Goal: Task Accomplishment & Management: Manage account settings

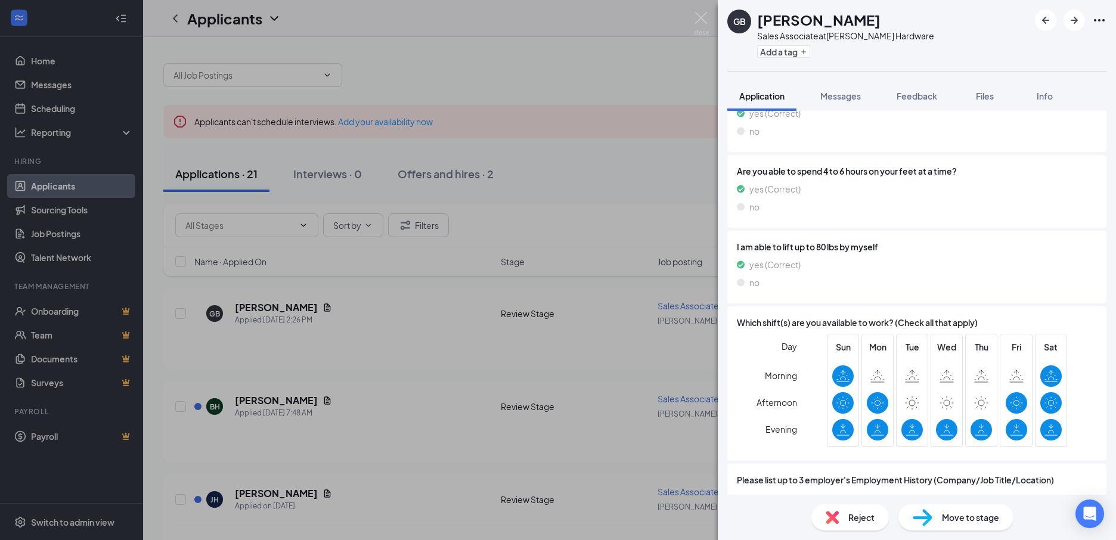
scroll to position [894, 0]
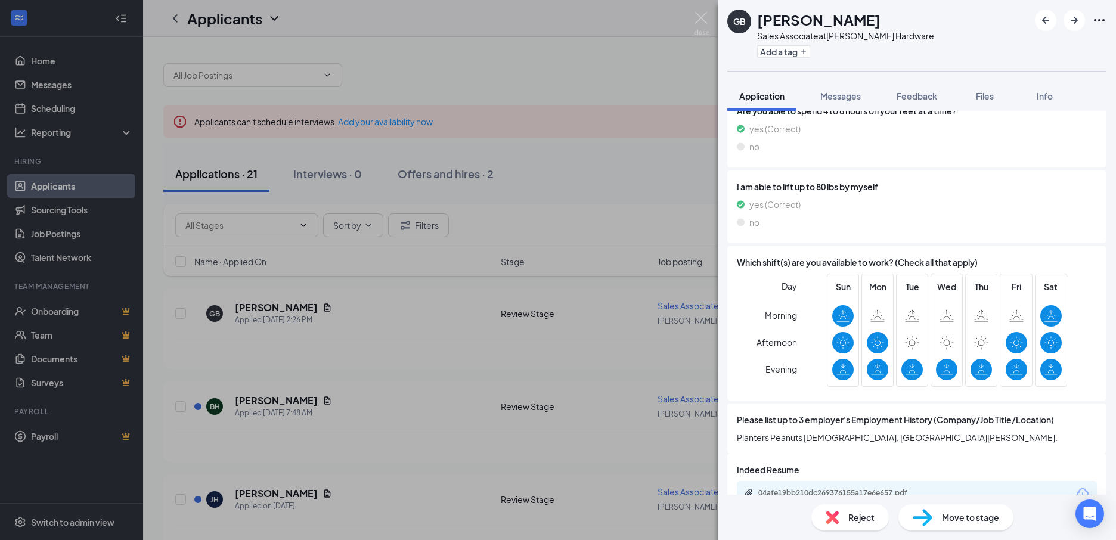
click at [862, 517] on span "Reject" at bounding box center [862, 517] width 26 height 13
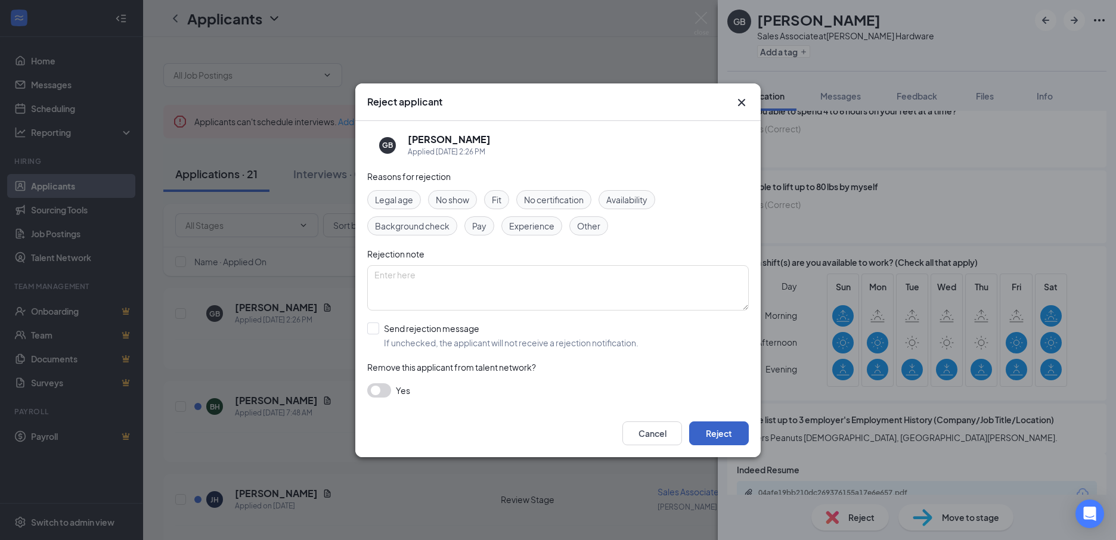
click at [714, 429] on button "Reject" at bounding box center [719, 434] width 60 height 24
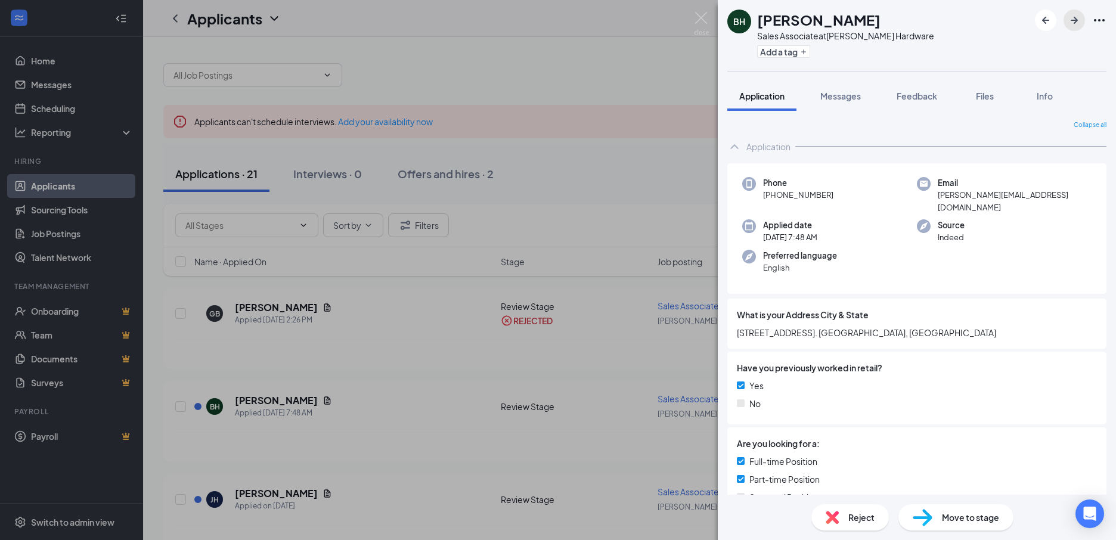
click at [1073, 17] on icon "ArrowRight" at bounding box center [1074, 20] width 14 height 14
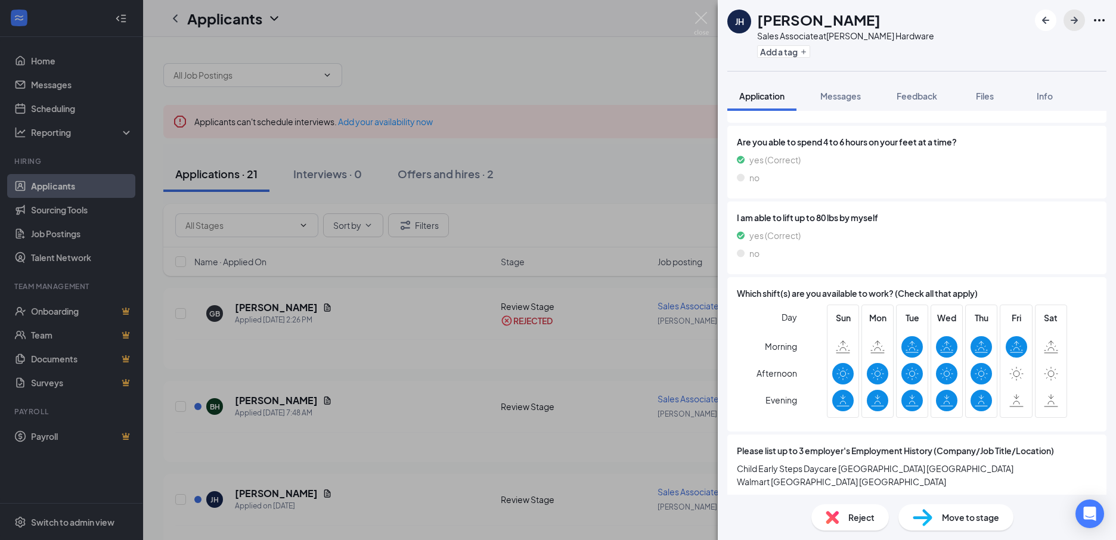
scroll to position [858, 0]
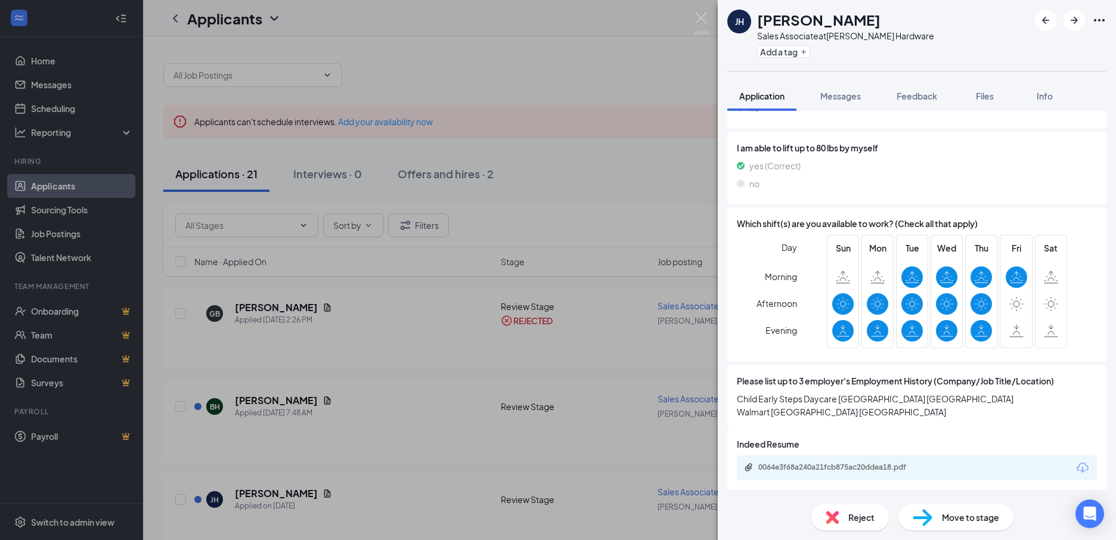
click at [862, 520] on span "Reject" at bounding box center [862, 517] width 26 height 13
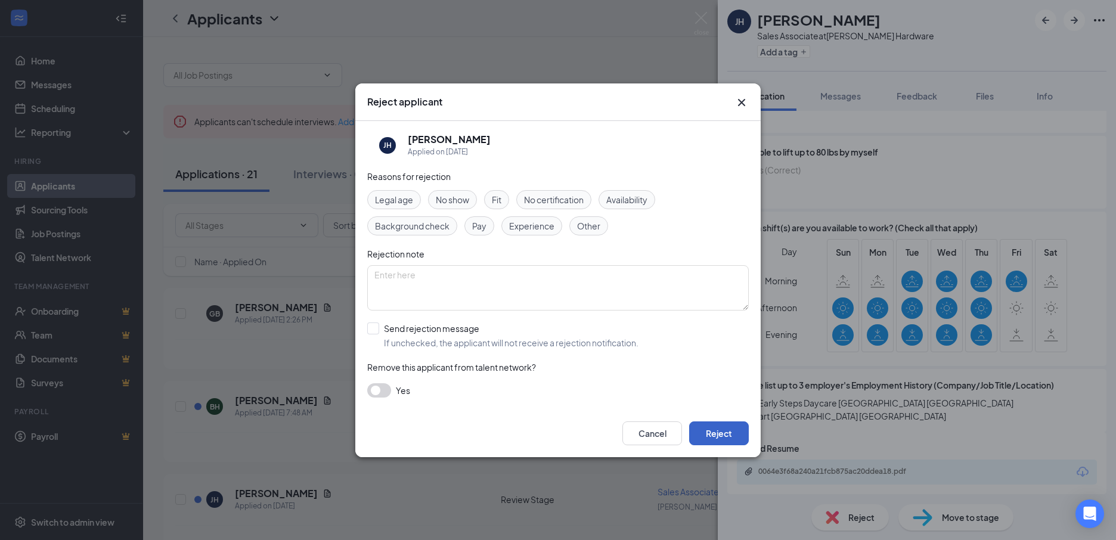
click at [727, 433] on button "Reject" at bounding box center [719, 434] width 60 height 24
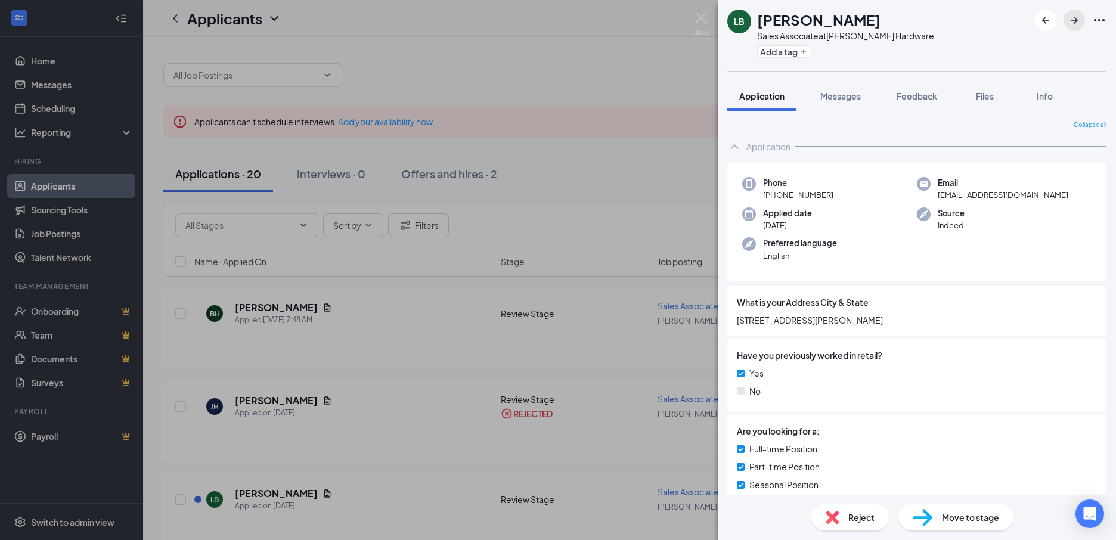
click at [1073, 20] on icon "ArrowRight" at bounding box center [1074, 20] width 7 height 7
